Goal: Task Accomplishment & Management: Use online tool/utility

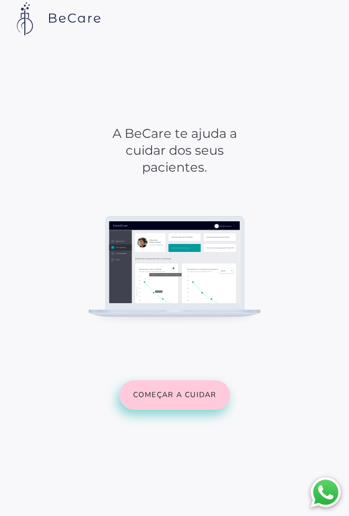
click at [195, 407] on button "Começar a cuidar" at bounding box center [174, 395] width 111 height 30
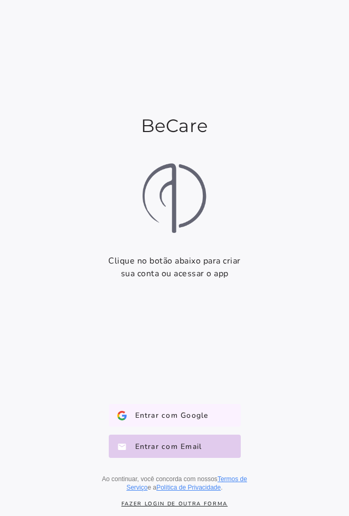
click at [196, 413] on span "Entrar com Google" at bounding box center [168, 415] width 82 height 11
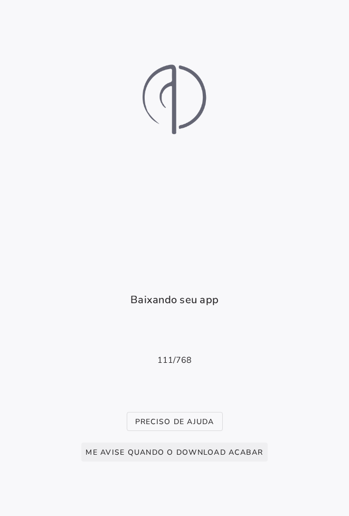
click at [224, 452] on span "Me avise quando o download acabar" at bounding box center [174, 452] width 177 height 10
